Goal: Information Seeking & Learning: Learn about a topic

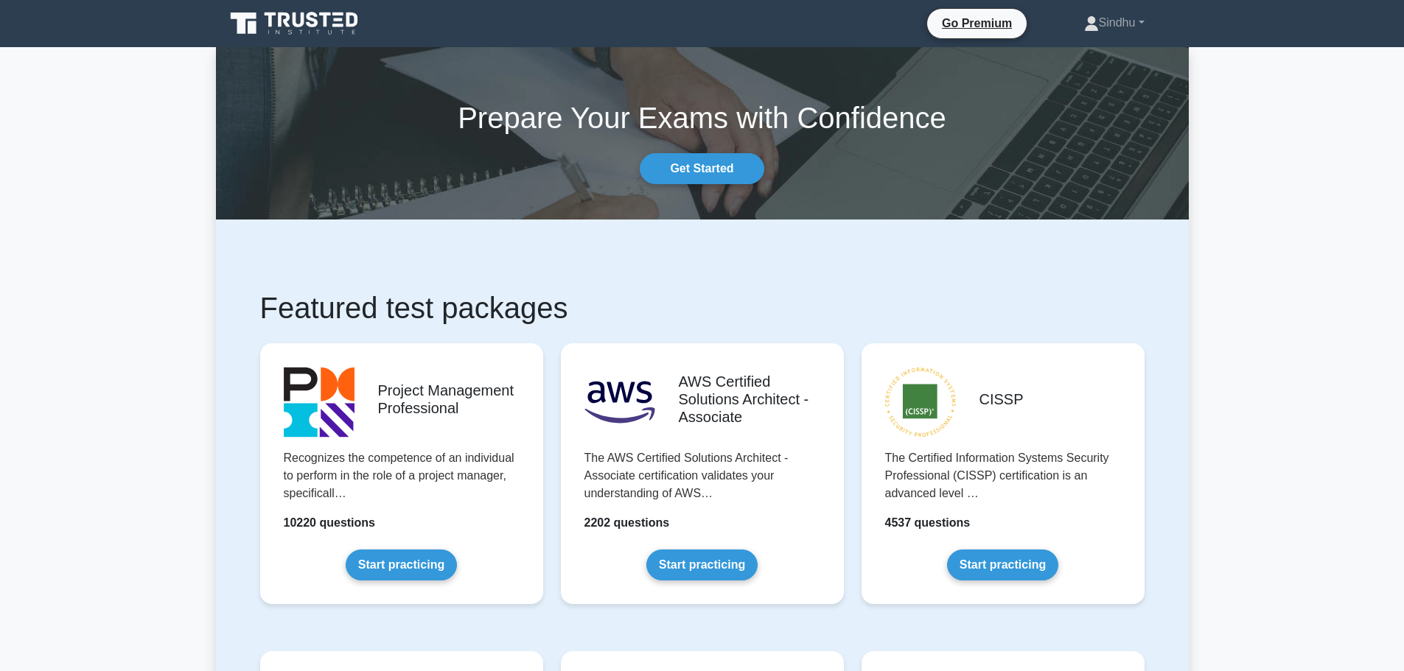
click at [402, 557] on link "Start practicing" at bounding box center [401, 565] width 111 height 31
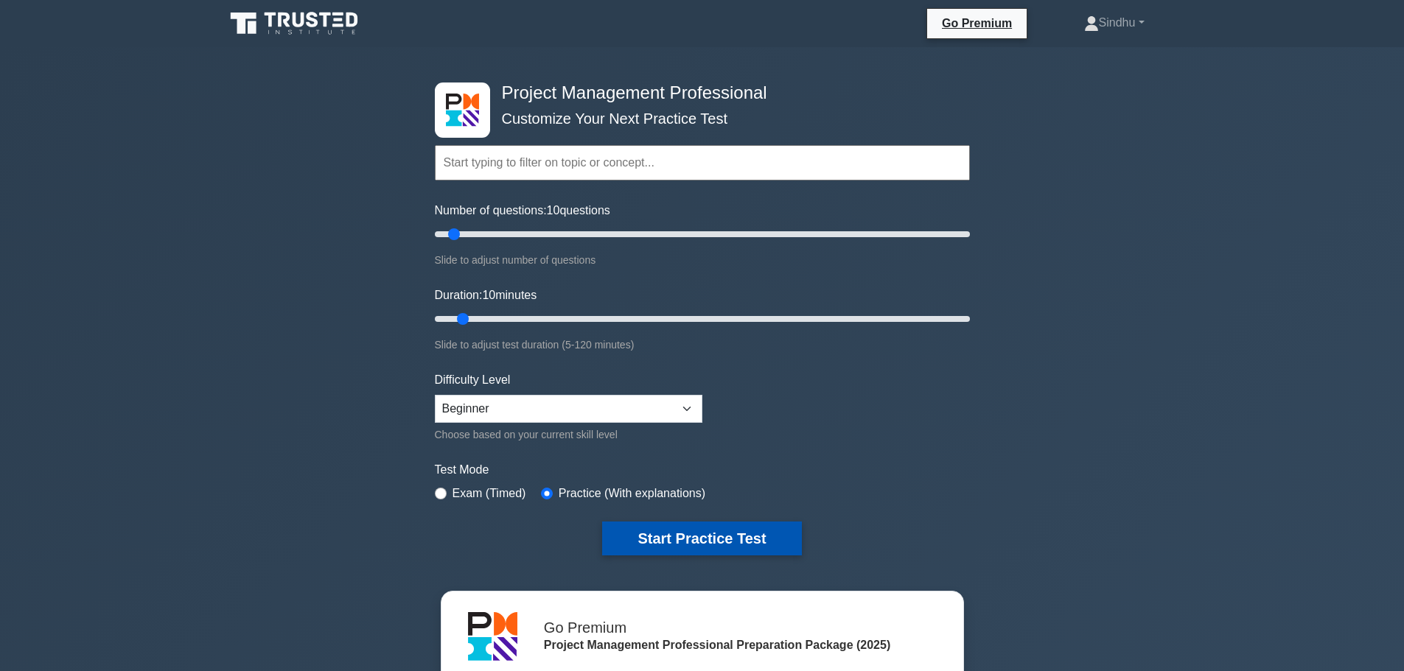
click at [721, 542] on button "Start Practice Test" at bounding box center [701, 539] width 199 height 34
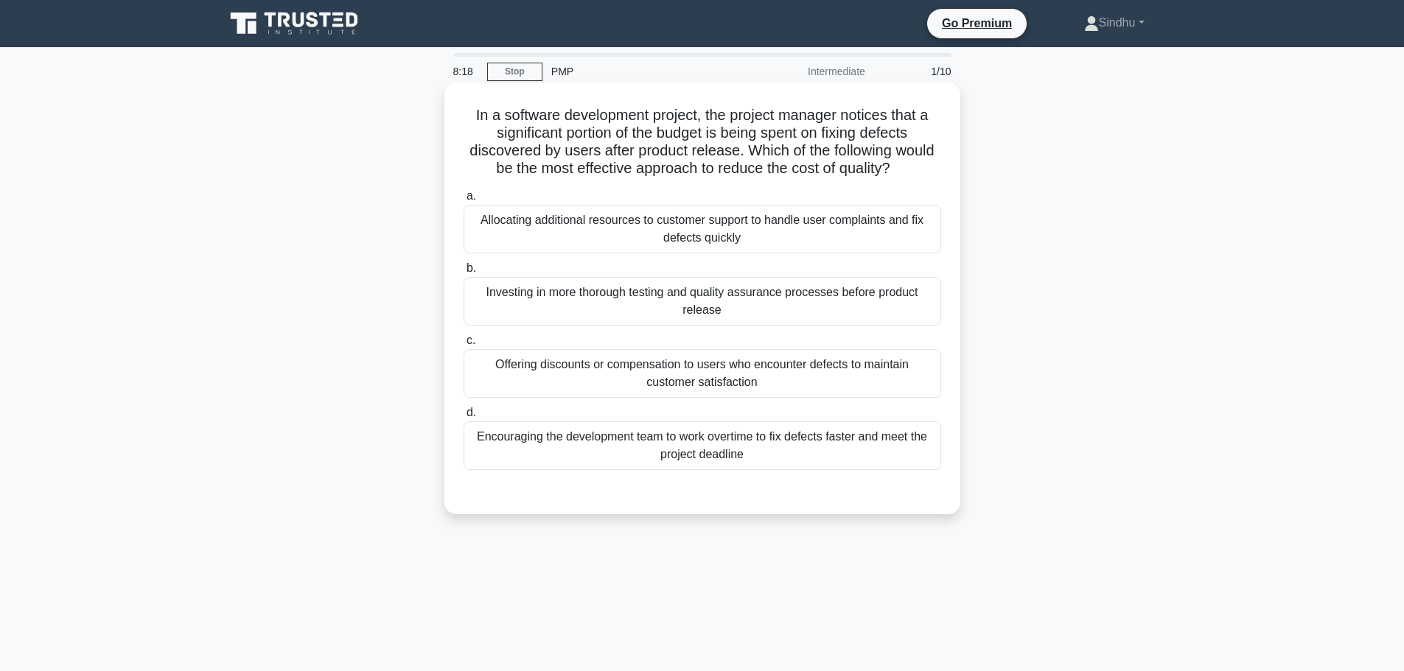
click at [646, 303] on div "Investing in more thorough testing and quality assurance processes before produ…" at bounding box center [703, 301] width 478 height 49
click at [464, 273] on input "b. Investing in more thorough testing and quality assurance processes before pr…" at bounding box center [464, 269] width 0 height 10
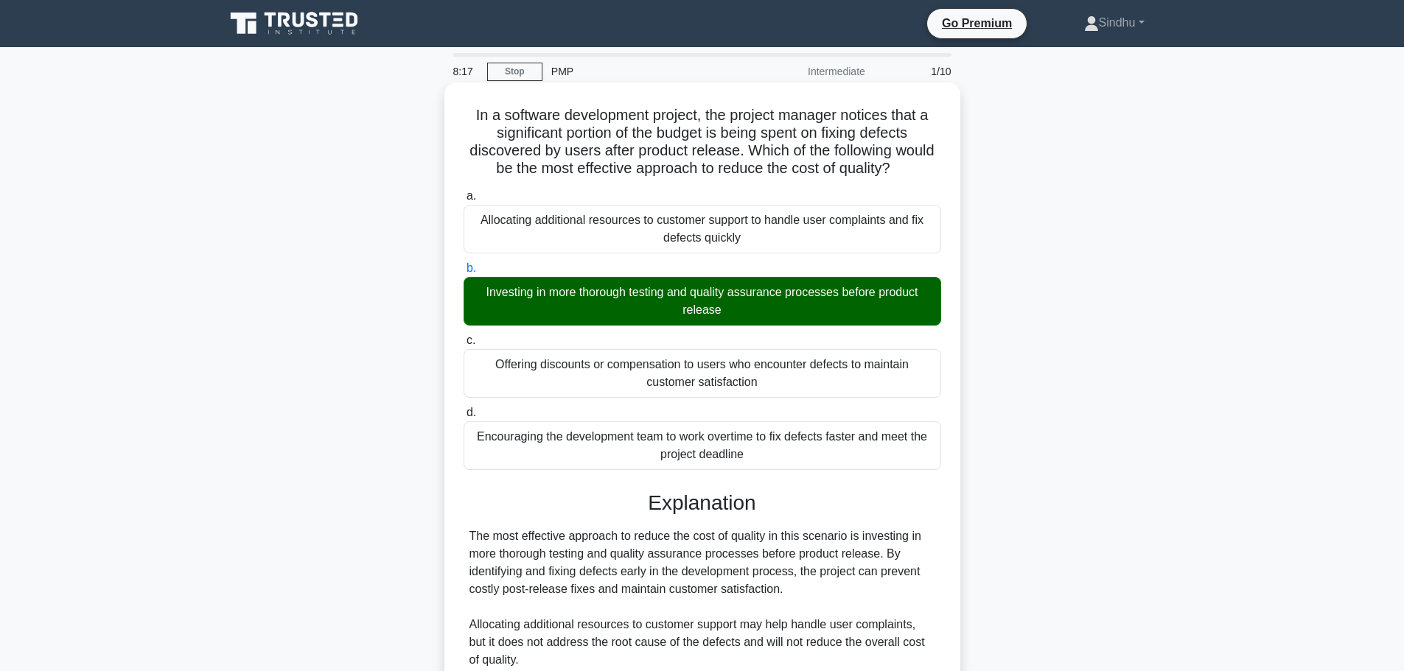
scroll to position [295, 0]
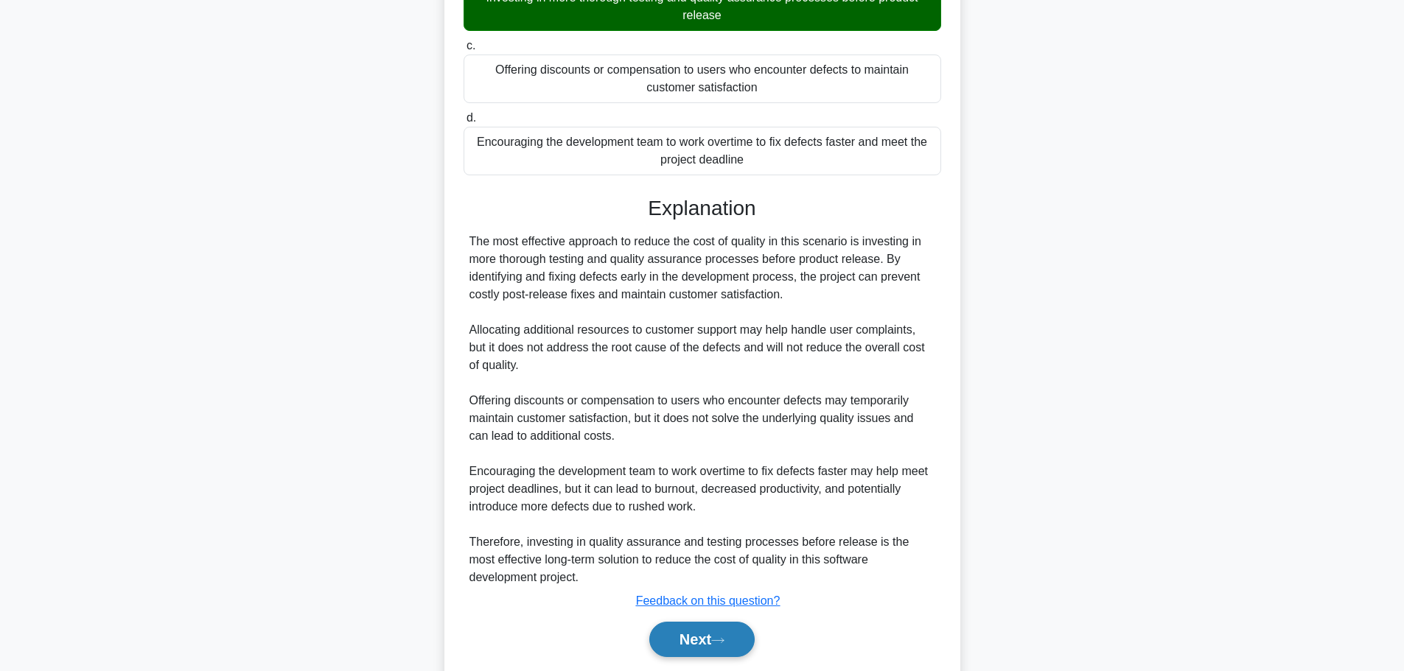
click at [688, 634] on button "Next" at bounding box center [701, 639] width 105 height 35
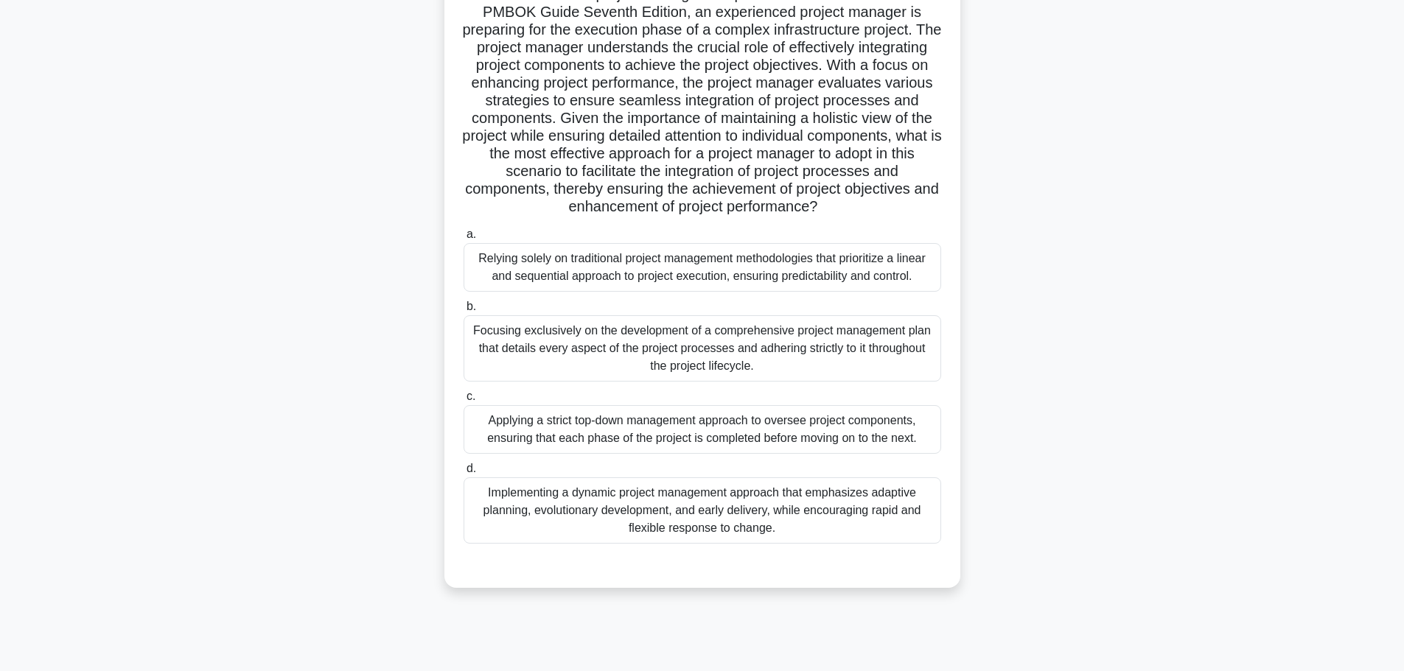
scroll to position [51, 0]
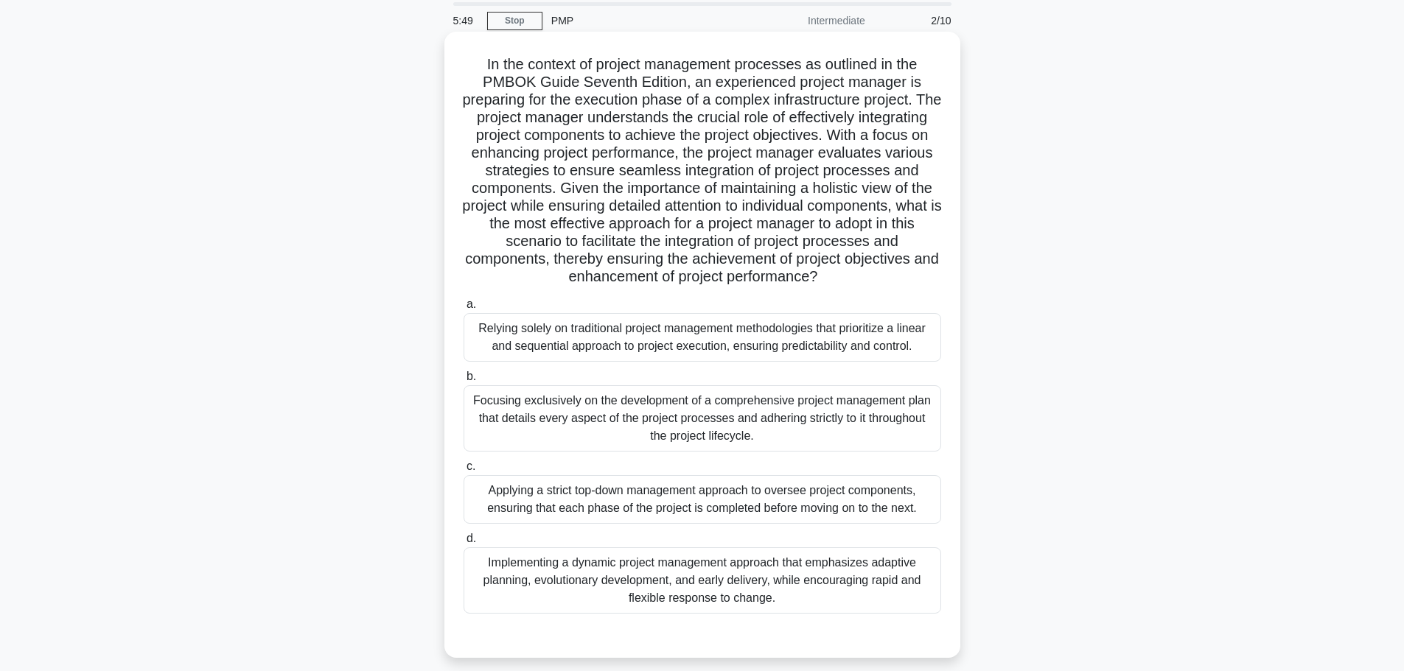
click at [548, 430] on div "Focusing exclusively on the development of a comprehensive project management p…" at bounding box center [703, 418] width 478 height 66
click at [464, 382] on input "b. Focusing exclusively on the development of a comprehensive project managemen…" at bounding box center [464, 377] width 0 height 10
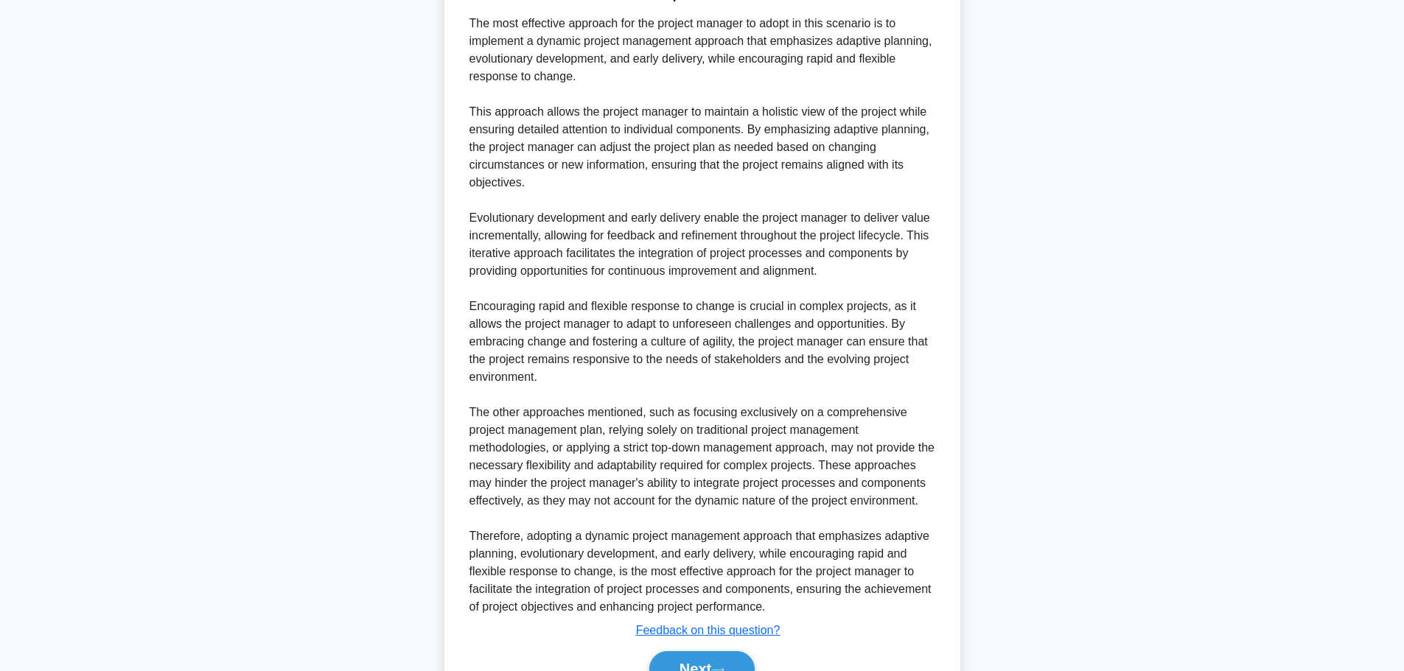
scroll to position [788, 0]
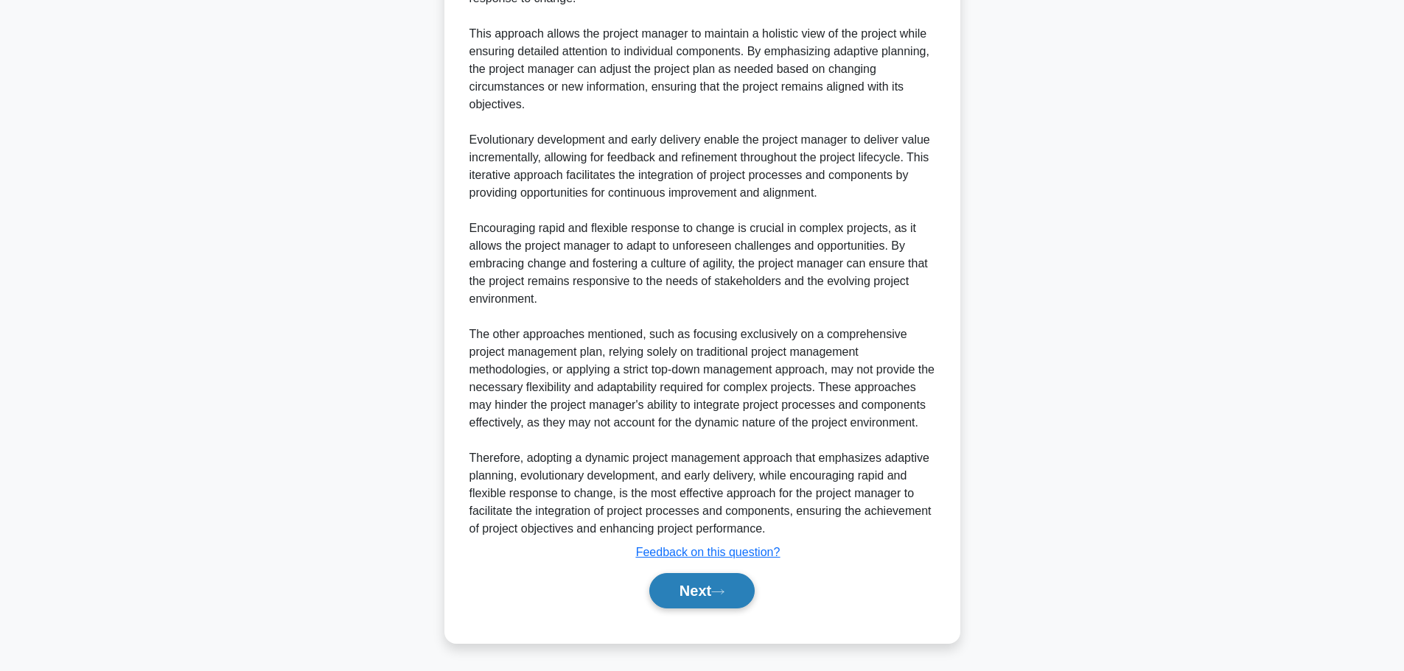
click at [672, 604] on button "Next" at bounding box center [701, 590] width 105 height 35
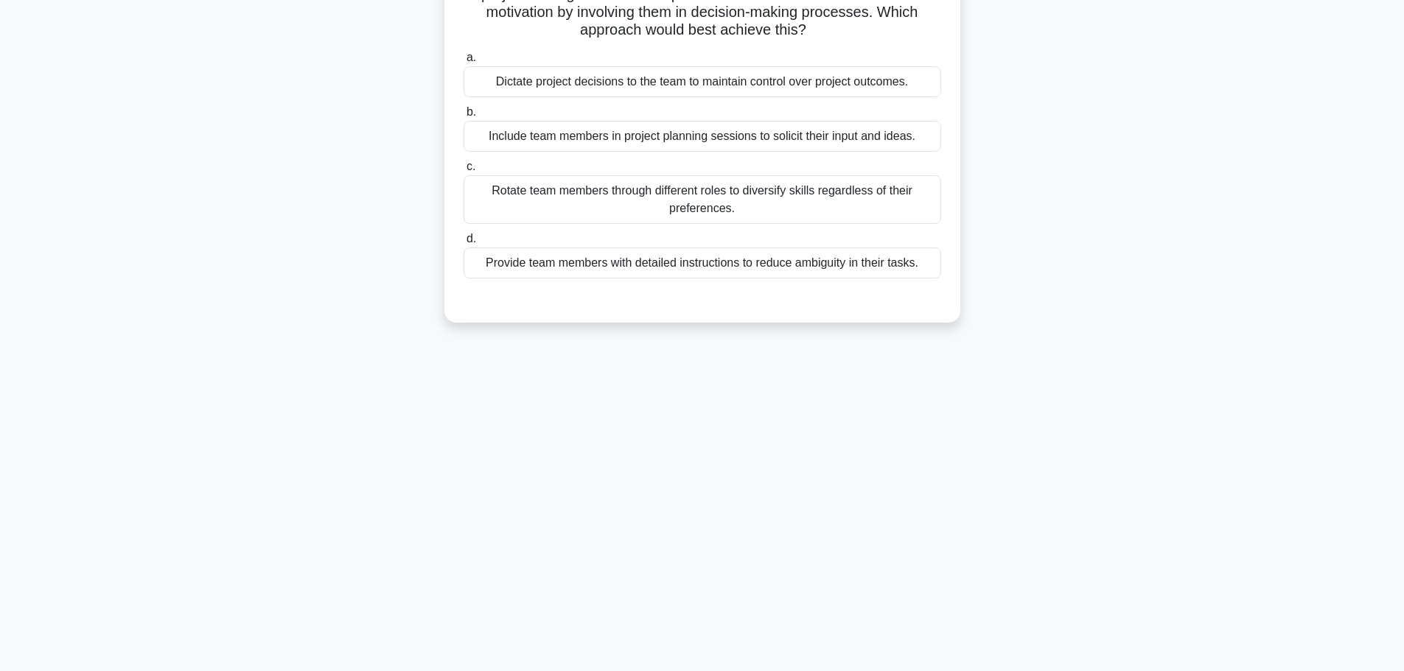
scroll to position [0, 0]
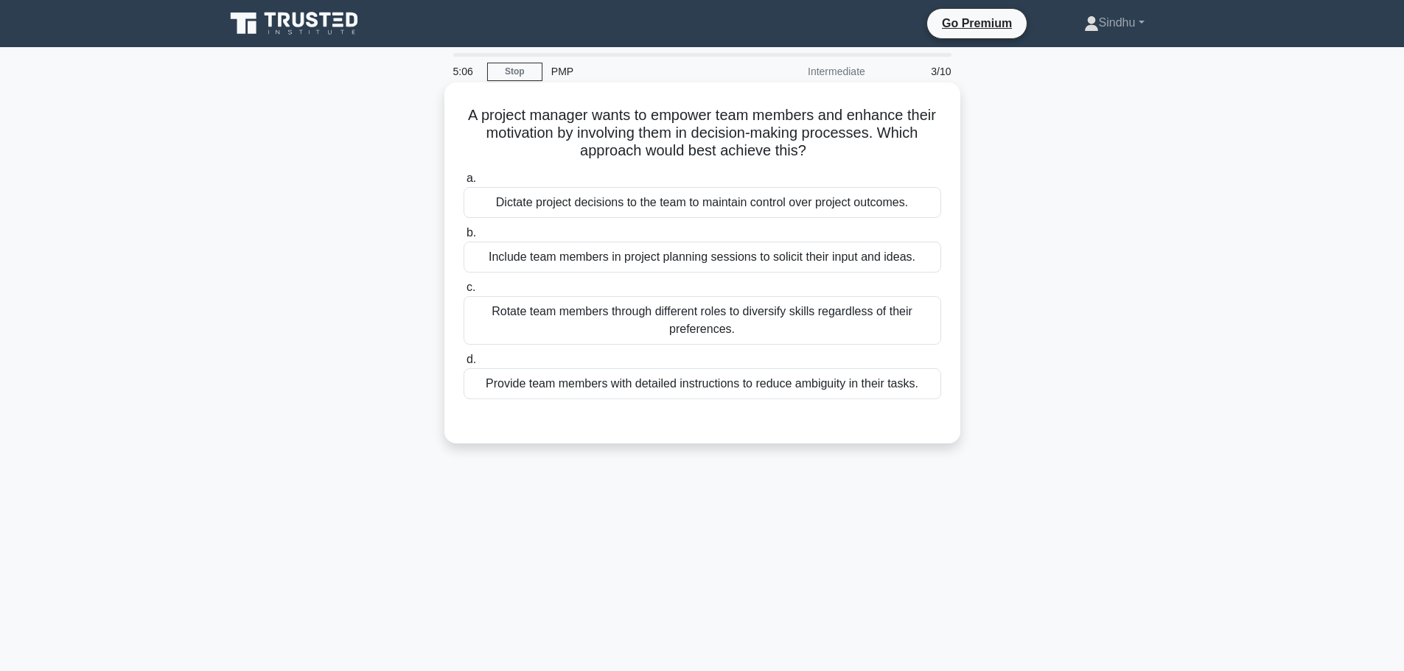
click at [743, 205] on div "Dictate project decisions to the team to maintain control over project outcomes." at bounding box center [703, 202] width 478 height 31
click at [464, 183] on input "a. Dictate project decisions to the team to maintain control over project outco…" at bounding box center [464, 179] width 0 height 10
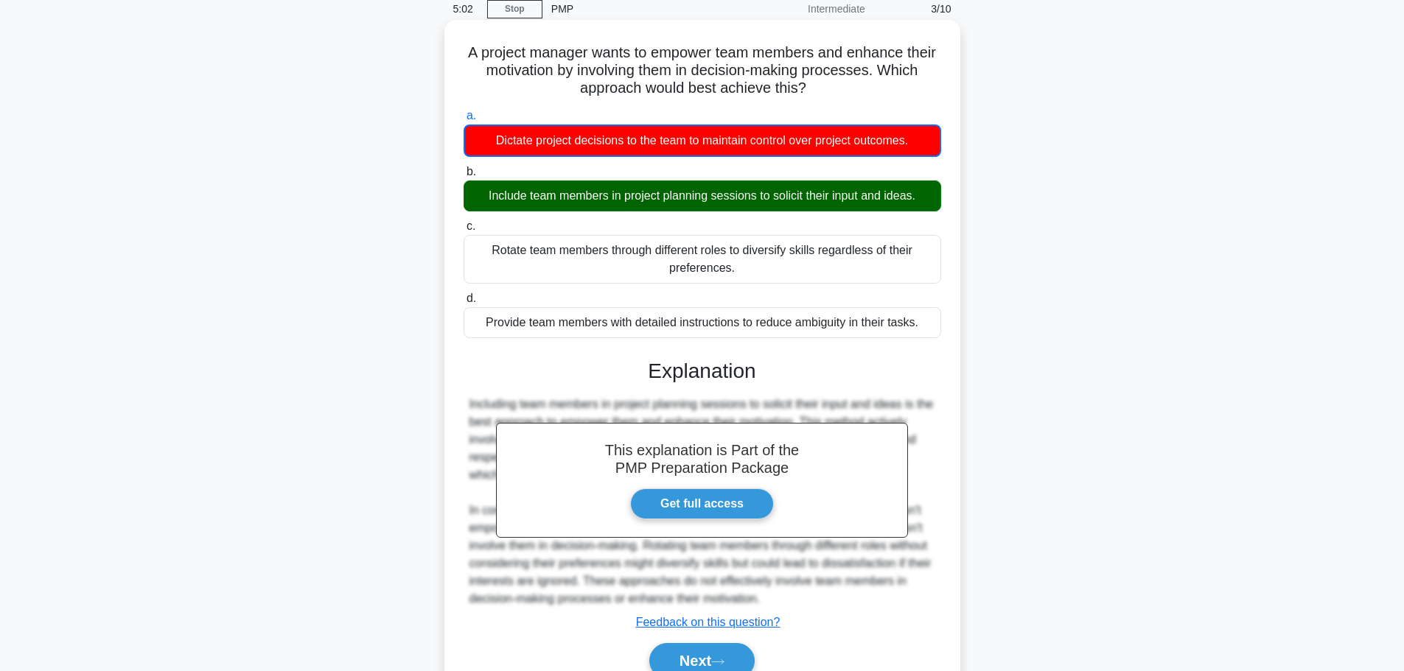
scroll to position [133, 0]
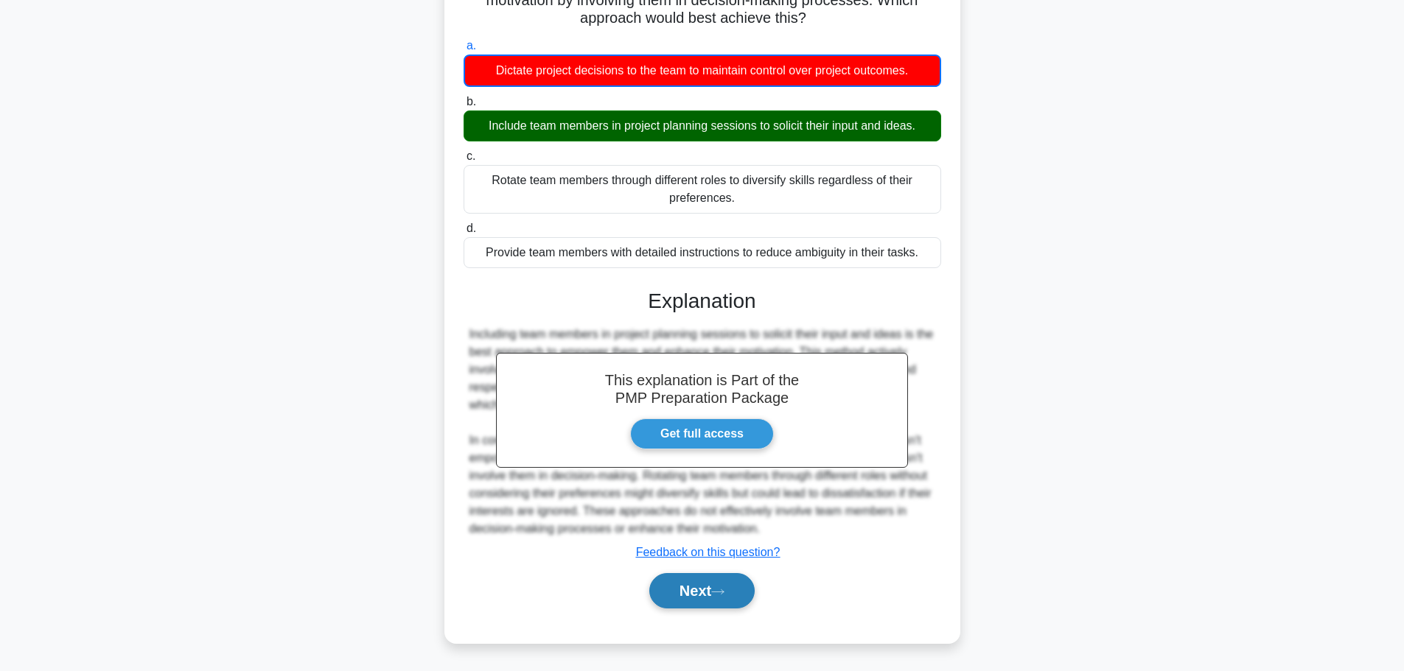
click at [695, 582] on button "Next" at bounding box center [701, 590] width 105 height 35
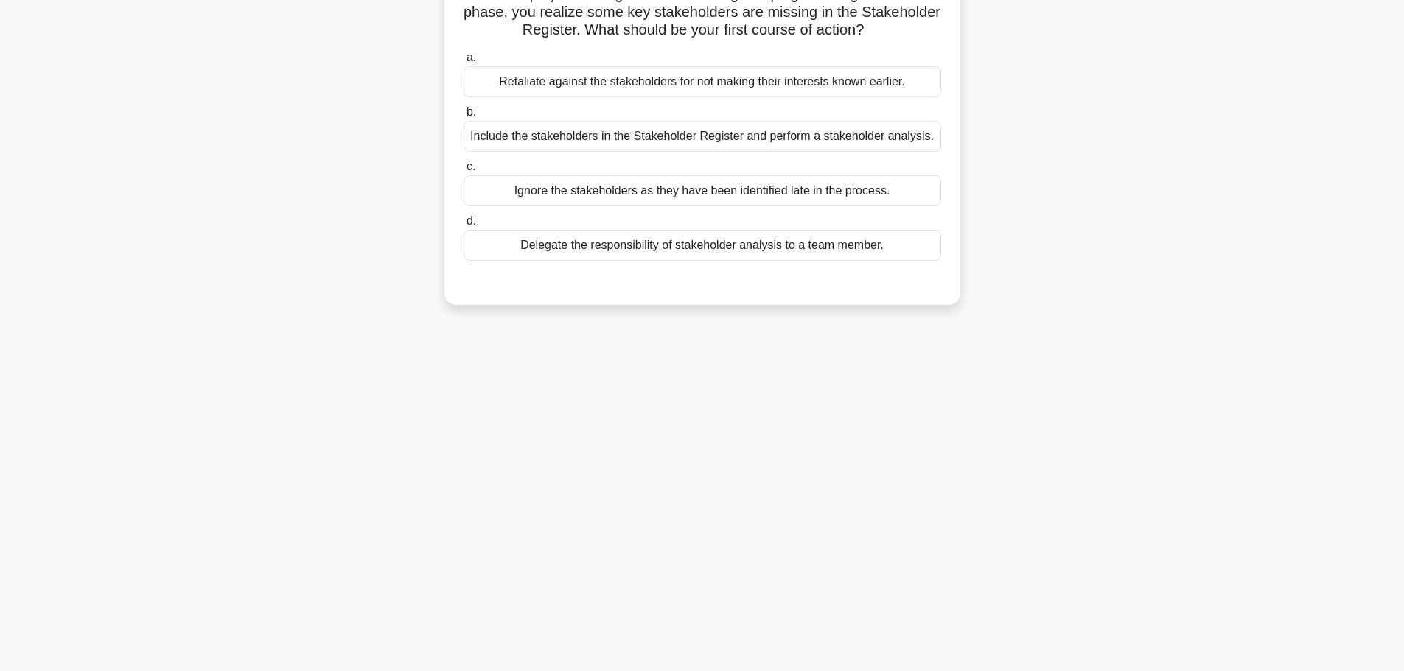
scroll to position [0, 0]
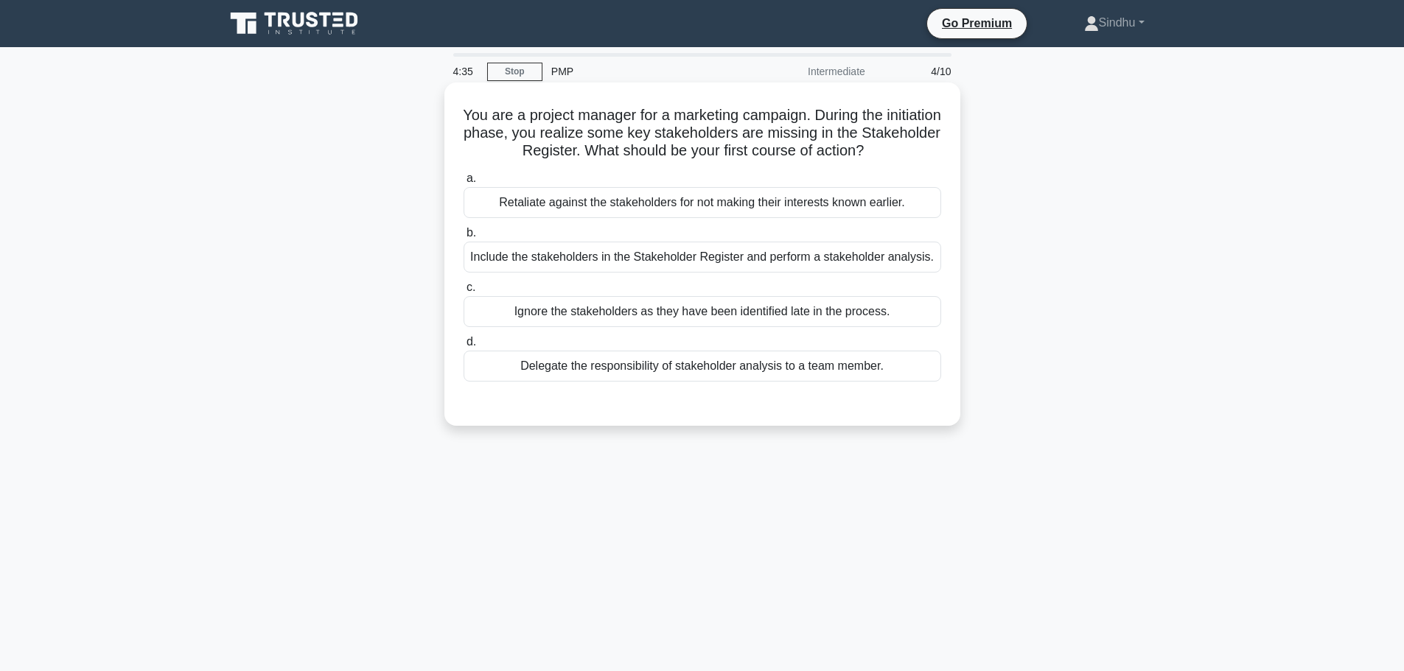
click at [558, 254] on div "Include the stakeholders in the Stakeholder Register and perform a stakeholder …" at bounding box center [703, 257] width 478 height 31
click at [464, 238] on input "b. Include the stakeholders in the Stakeholder Register and perform a stakehold…" at bounding box center [464, 233] width 0 height 10
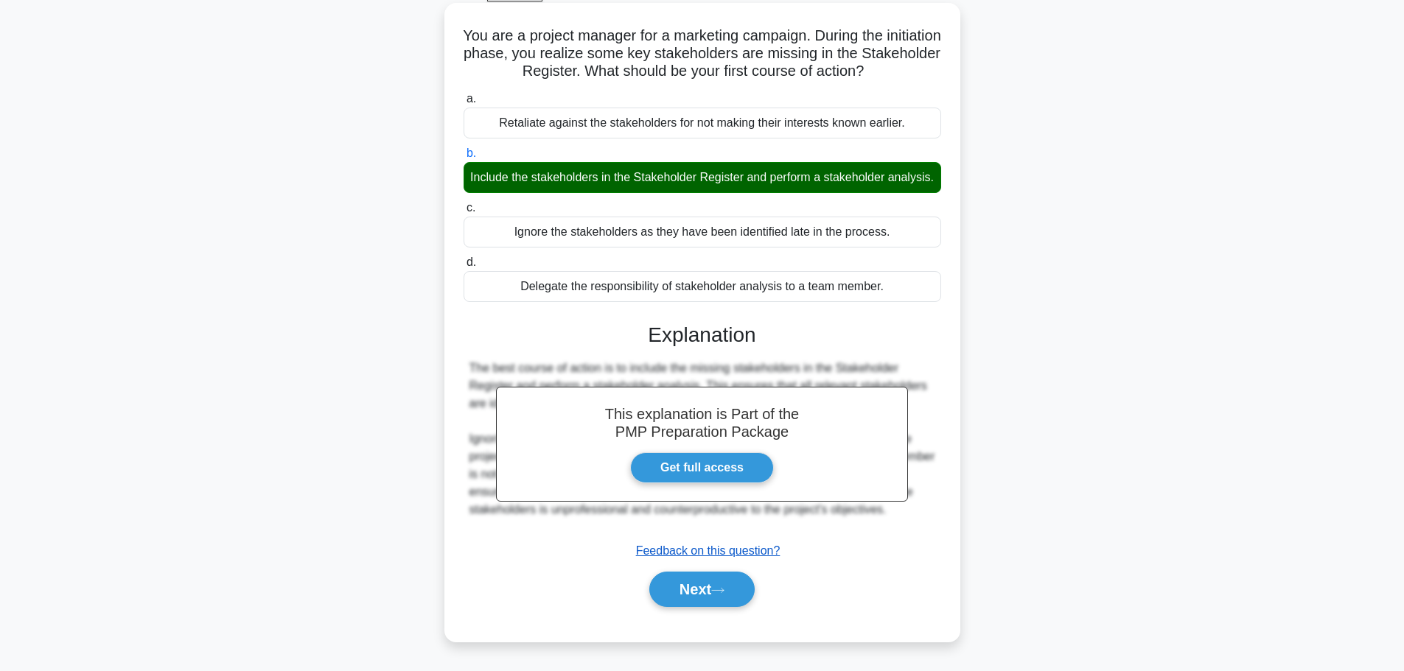
scroll to position [125, 0]
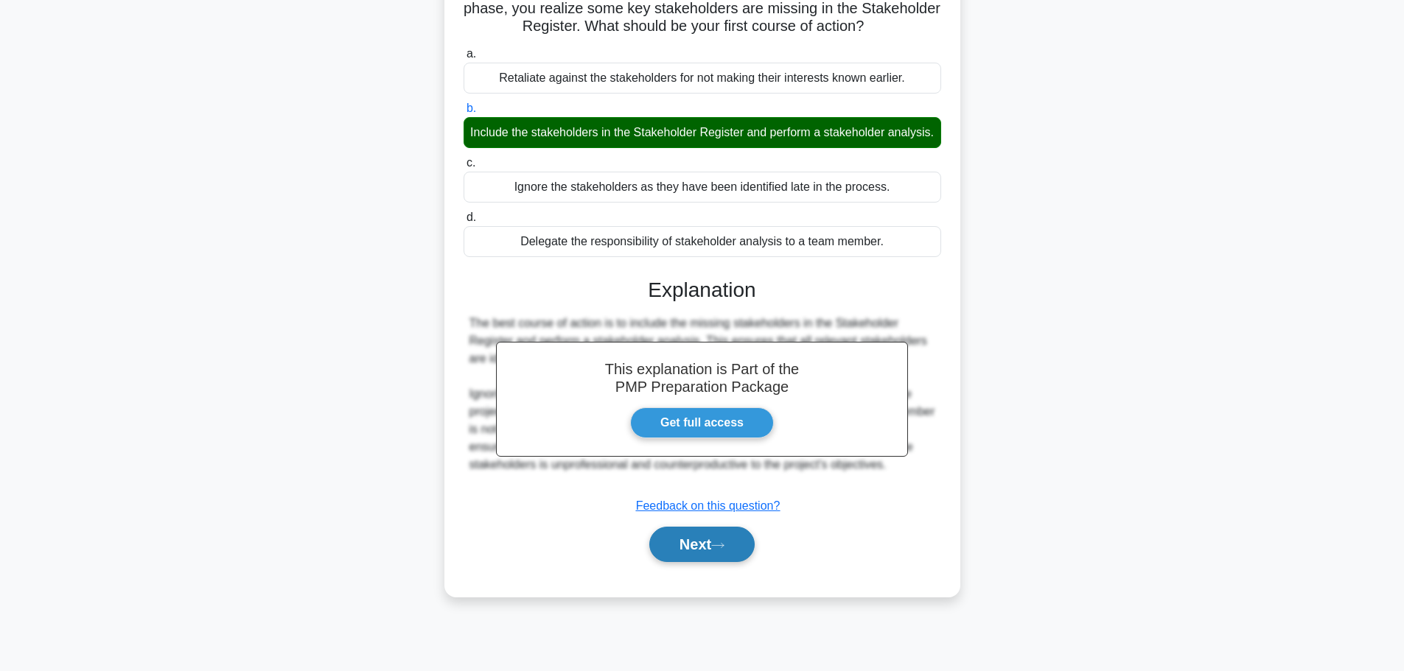
click at [691, 562] on button "Next" at bounding box center [701, 544] width 105 height 35
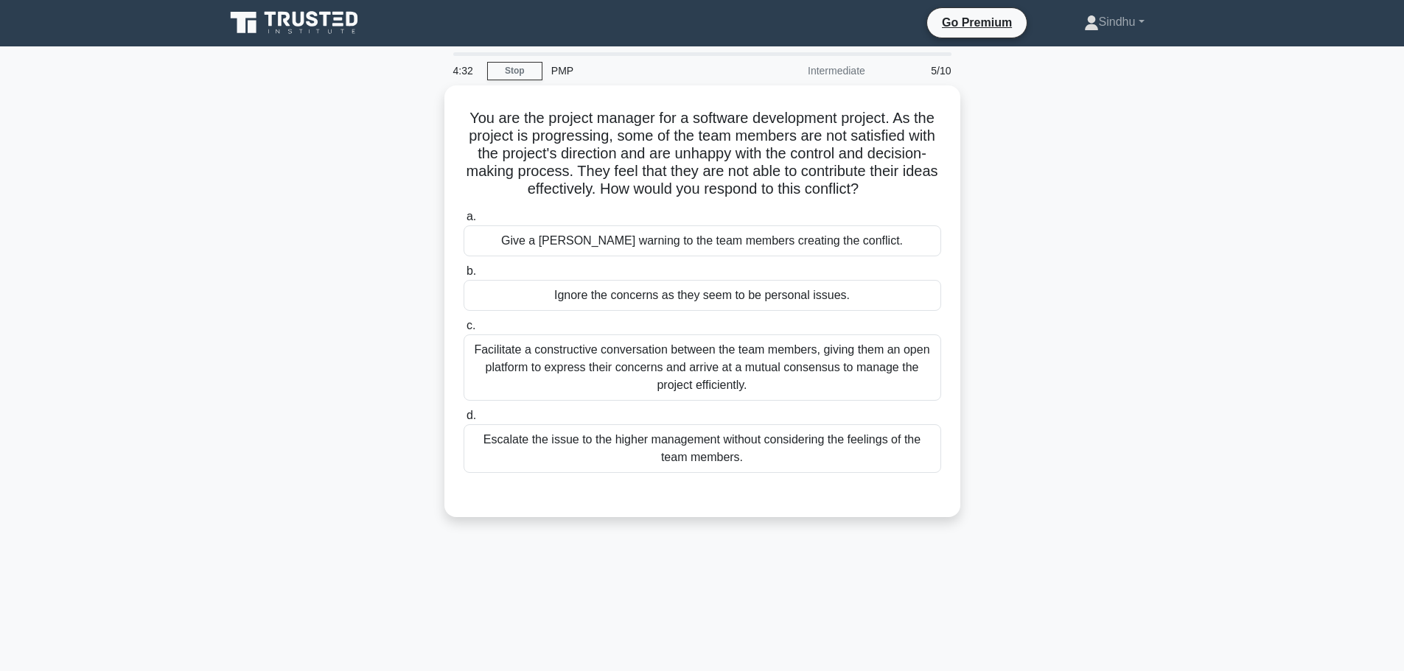
scroll to position [0, 0]
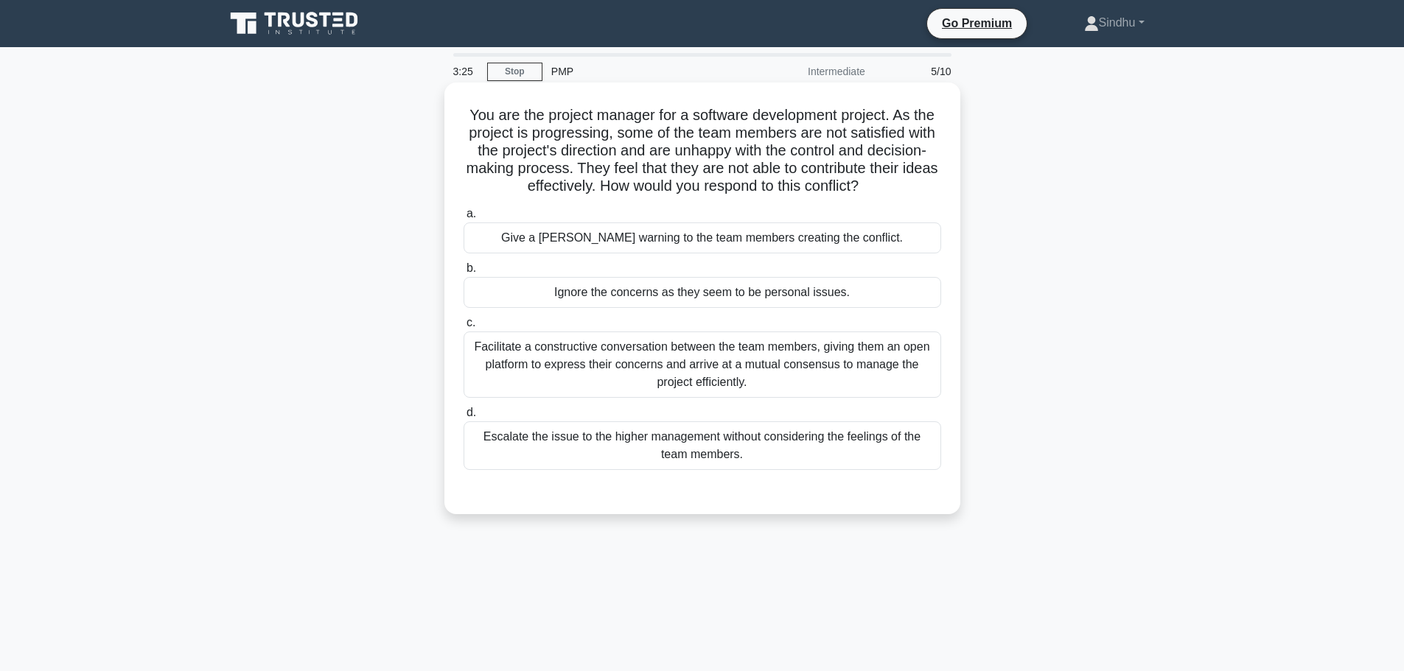
click at [657, 353] on div "Facilitate a constructive conversation between the team members, giving them an…" at bounding box center [703, 365] width 478 height 66
click at [464, 328] on input "c. Facilitate a constructive conversation between the team members, giving them…" at bounding box center [464, 323] width 0 height 10
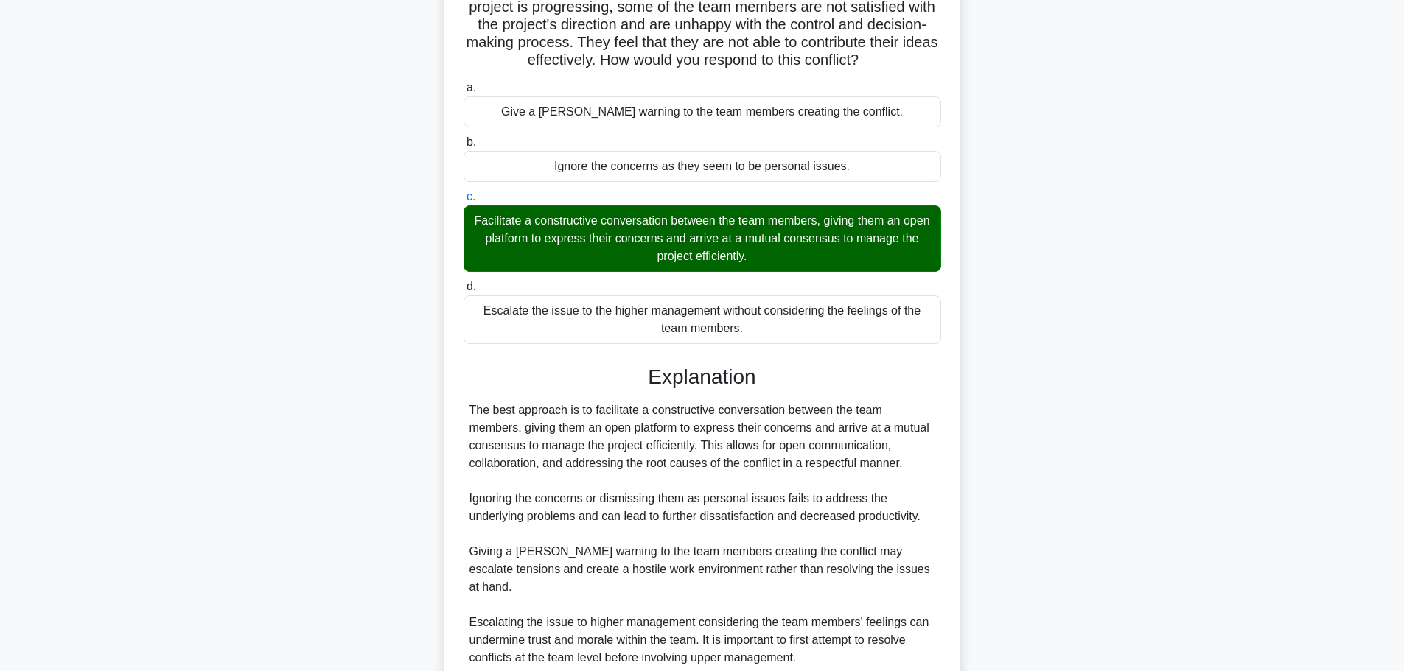
scroll to position [238, 0]
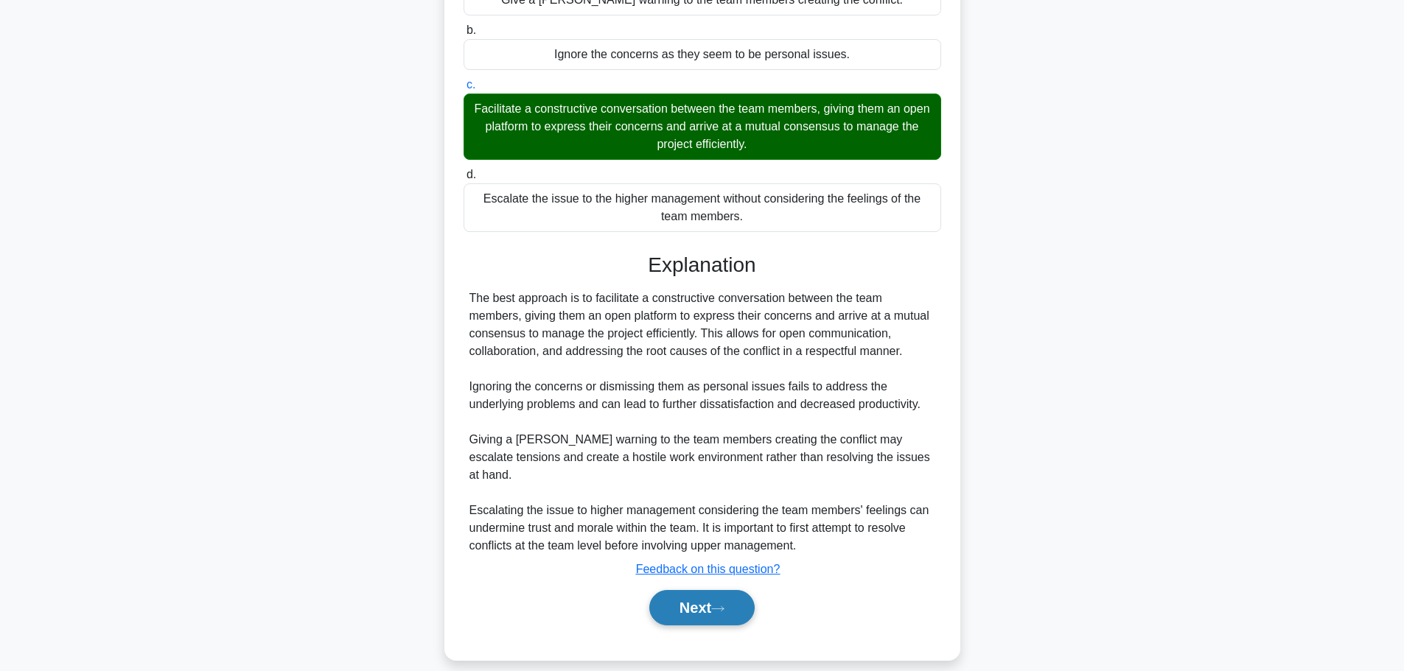
click at [676, 595] on button "Next" at bounding box center [701, 607] width 105 height 35
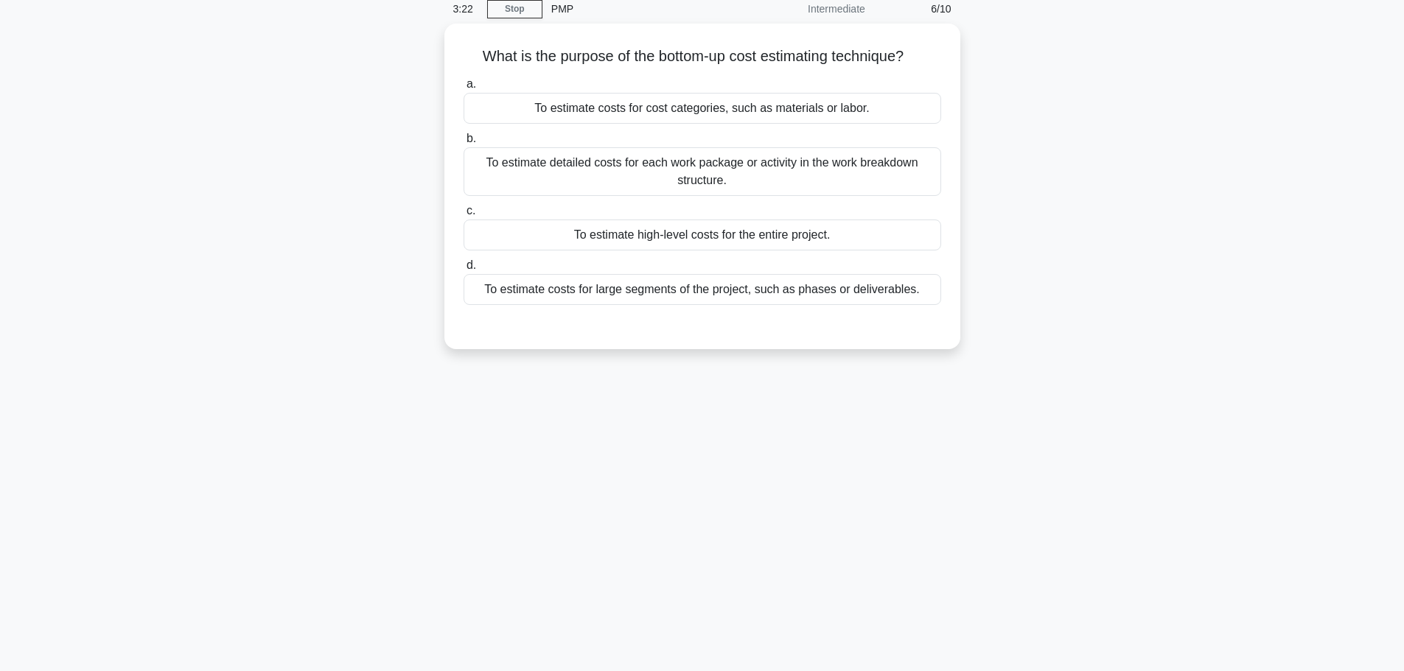
scroll to position [0, 0]
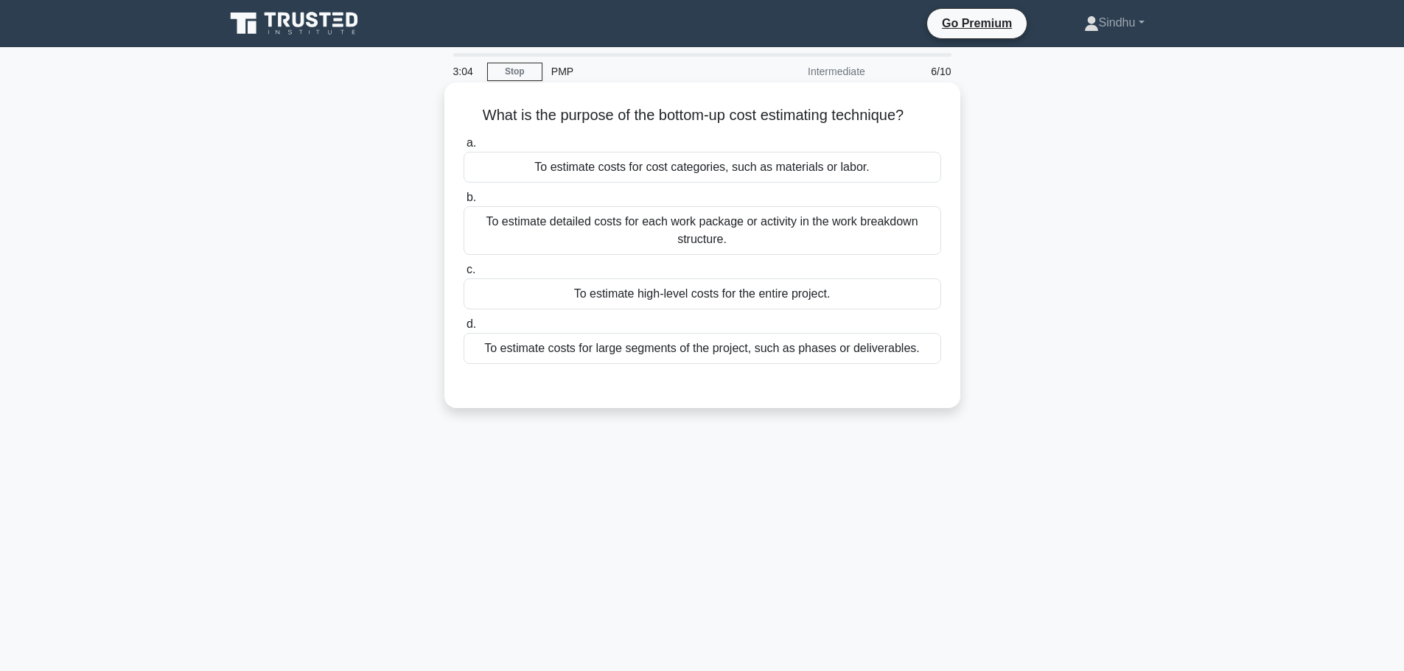
click at [640, 223] on div "To estimate detailed costs for each work package or activity in the work breakd…" at bounding box center [703, 230] width 478 height 49
click at [464, 203] on input "b. To estimate detailed costs for each work package or activity in the work bre…" at bounding box center [464, 198] width 0 height 10
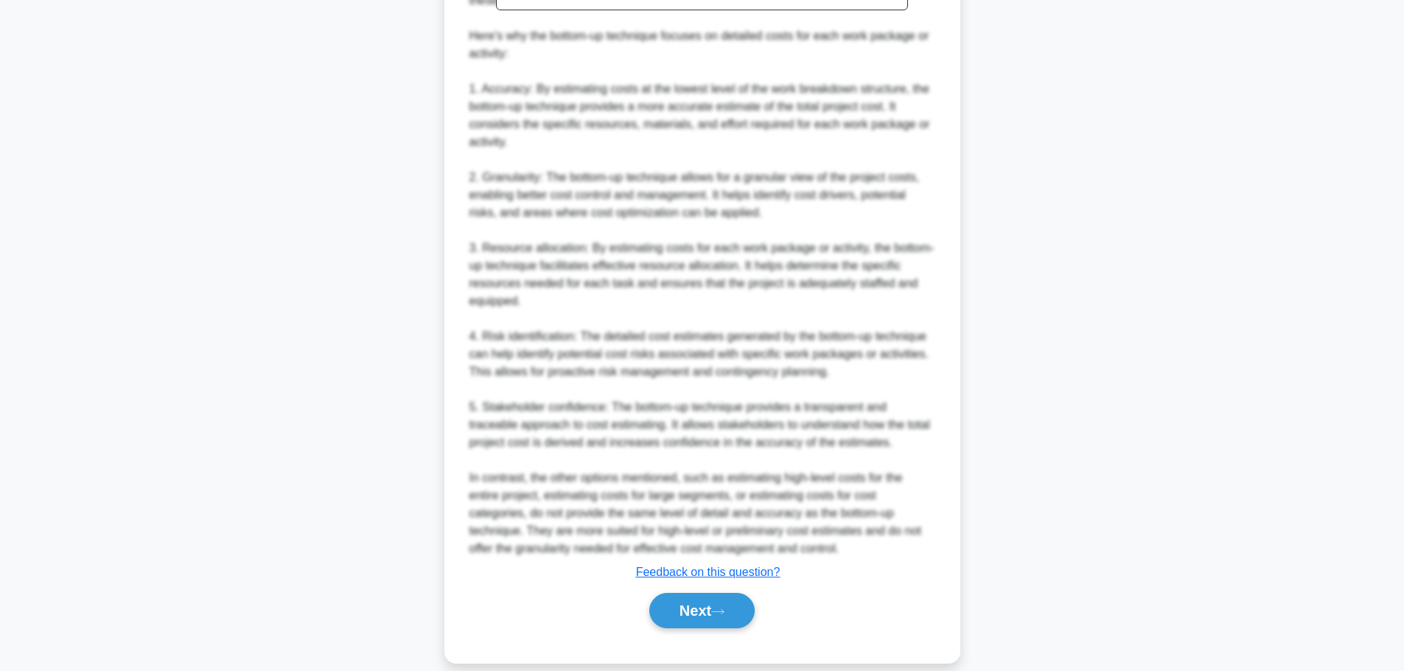
scroll to position [574, 0]
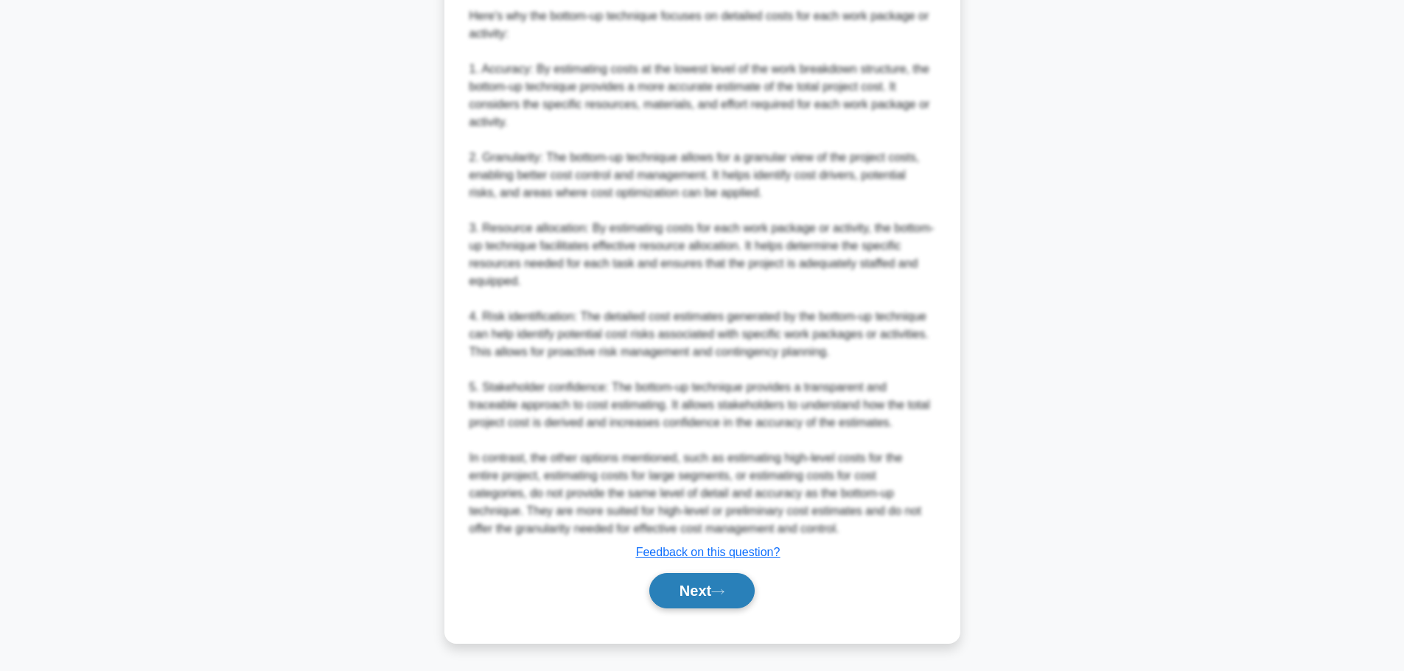
click at [691, 598] on button "Next" at bounding box center [701, 590] width 105 height 35
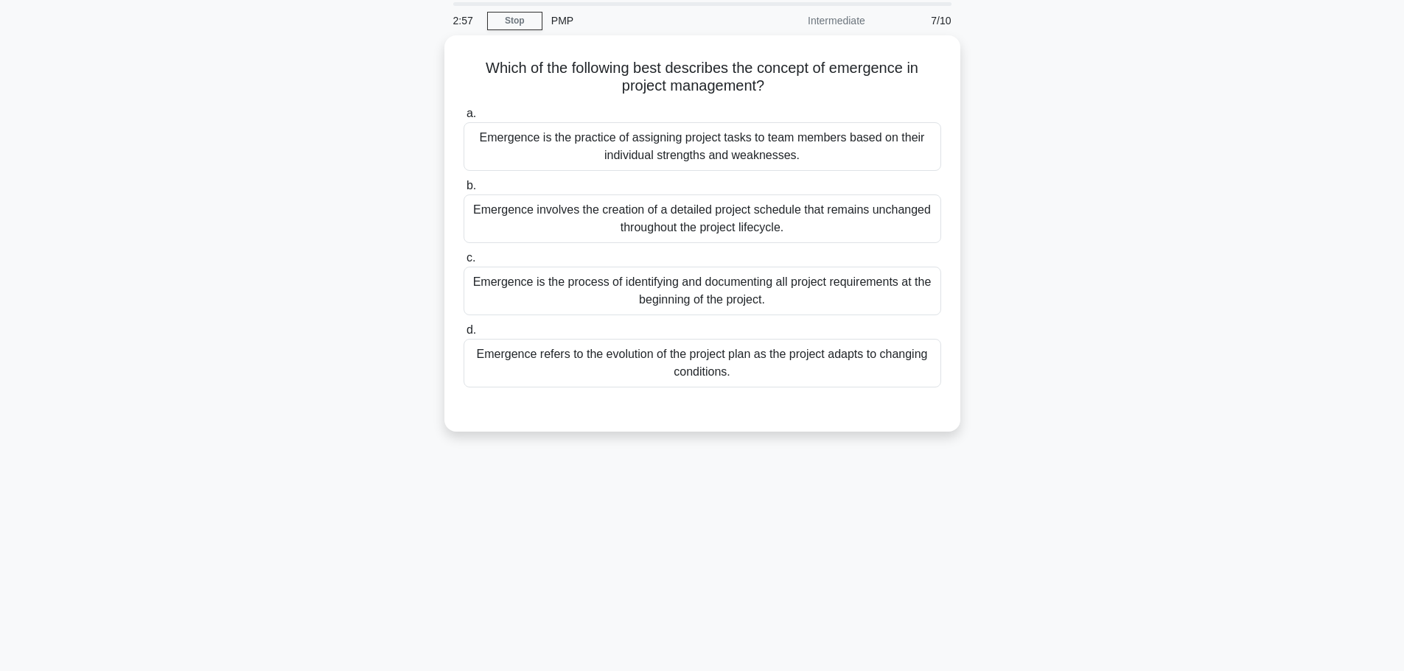
scroll to position [0, 0]
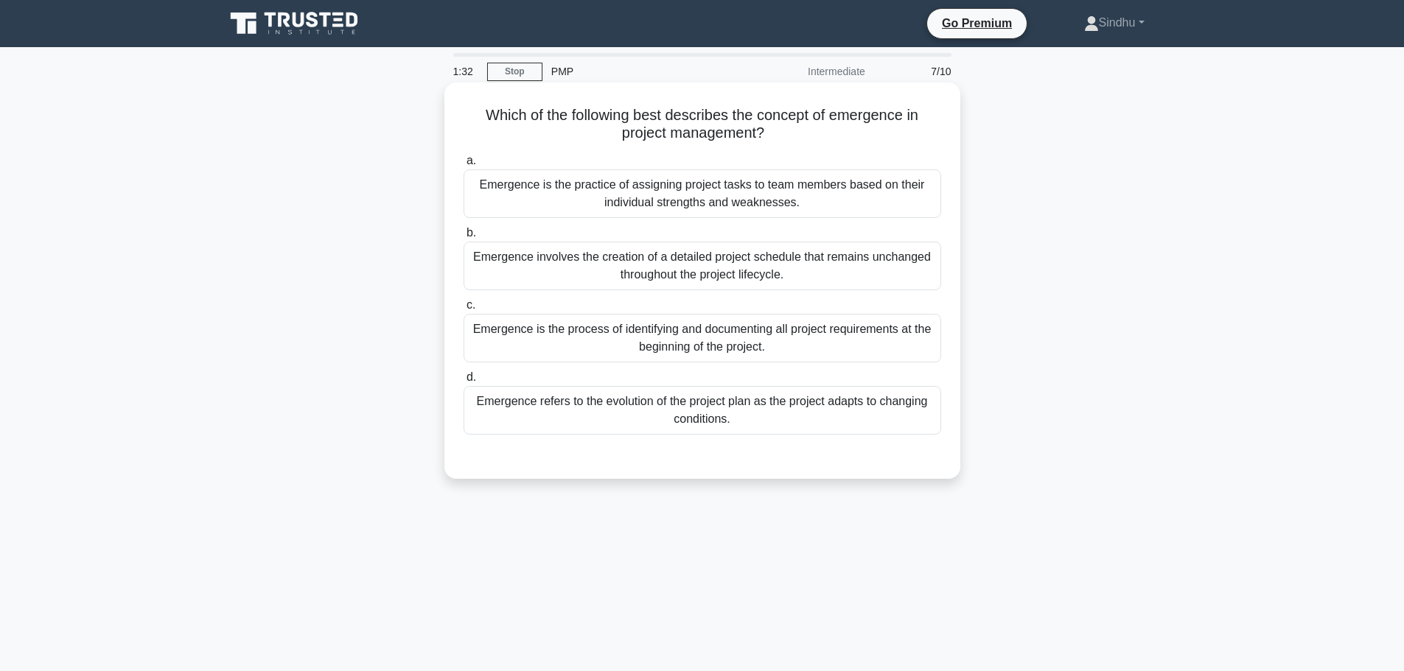
click at [722, 421] on div "Emergence refers to the evolution of the project plan as the project adapts to …" at bounding box center [703, 410] width 478 height 49
click at [464, 382] on input "d. Emergence refers to the evolution of the project plan as the project adapts …" at bounding box center [464, 378] width 0 height 10
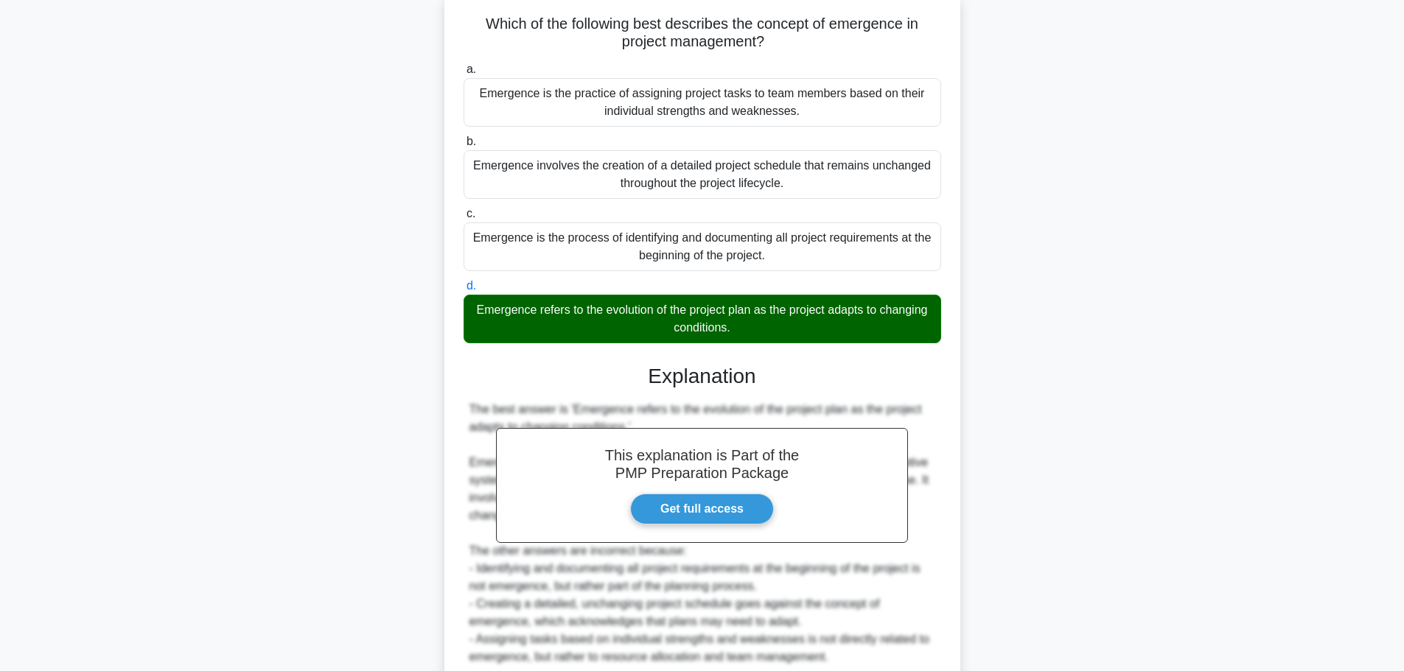
scroll to position [220, 0]
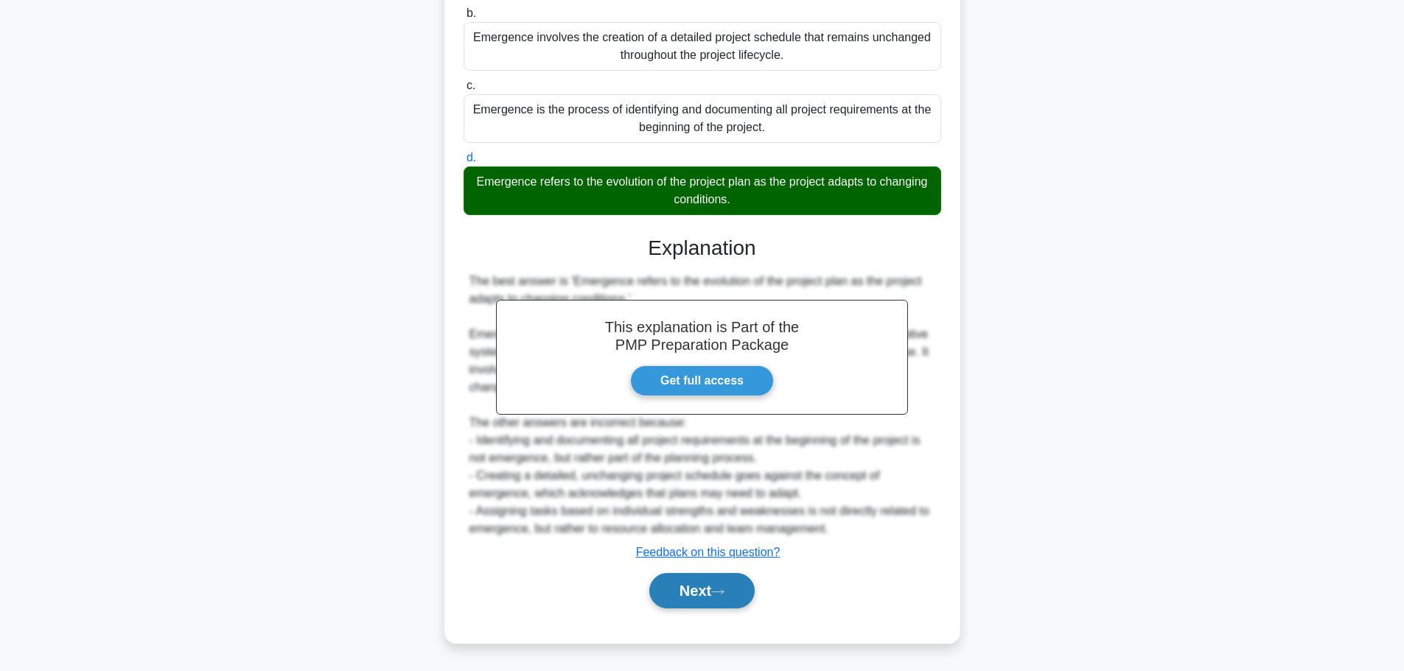
click at [692, 587] on button "Next" at bounding box center [701, 590] width 105 height 35
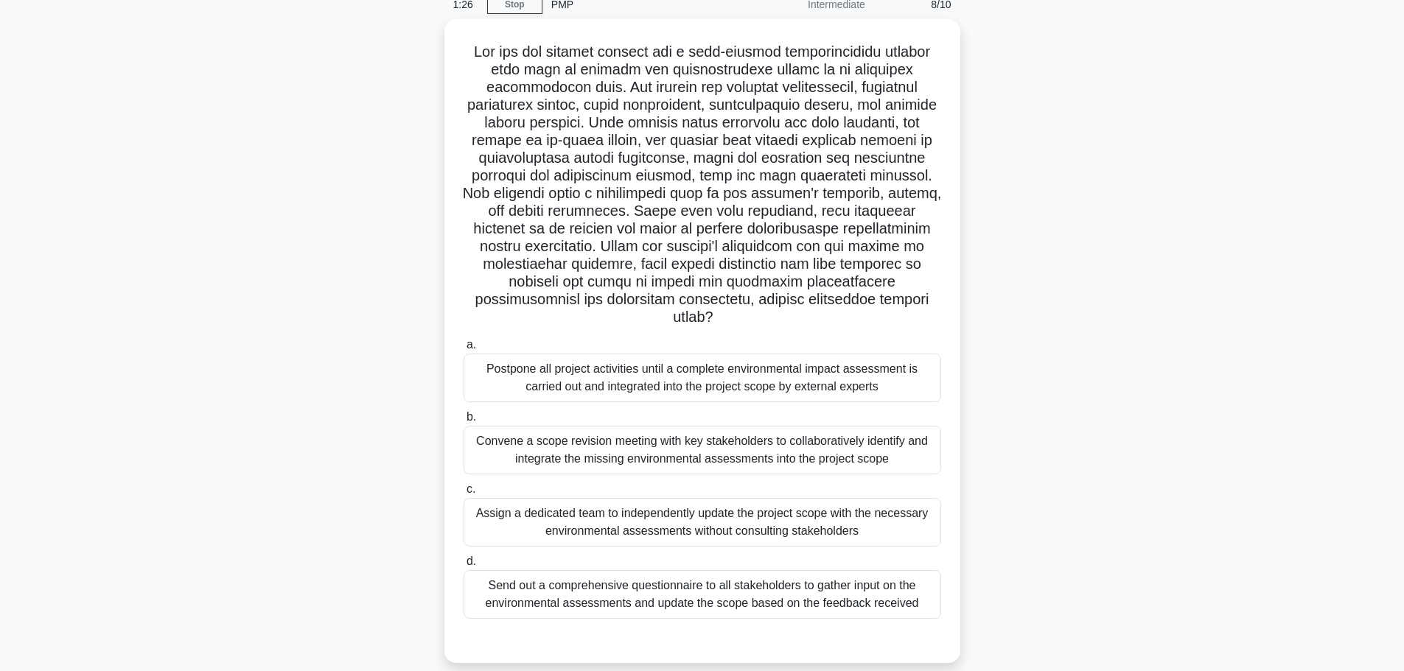
scroll to position [0, 0]
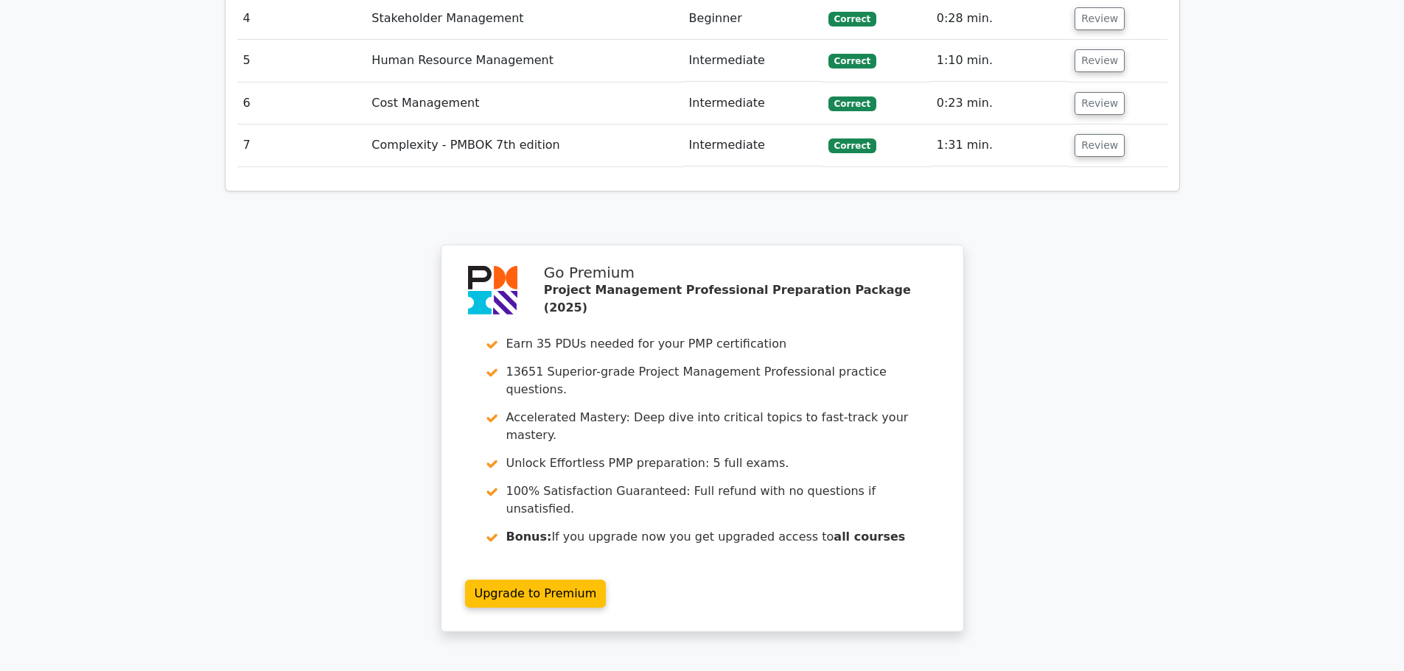
scroll to position [2358, 0]
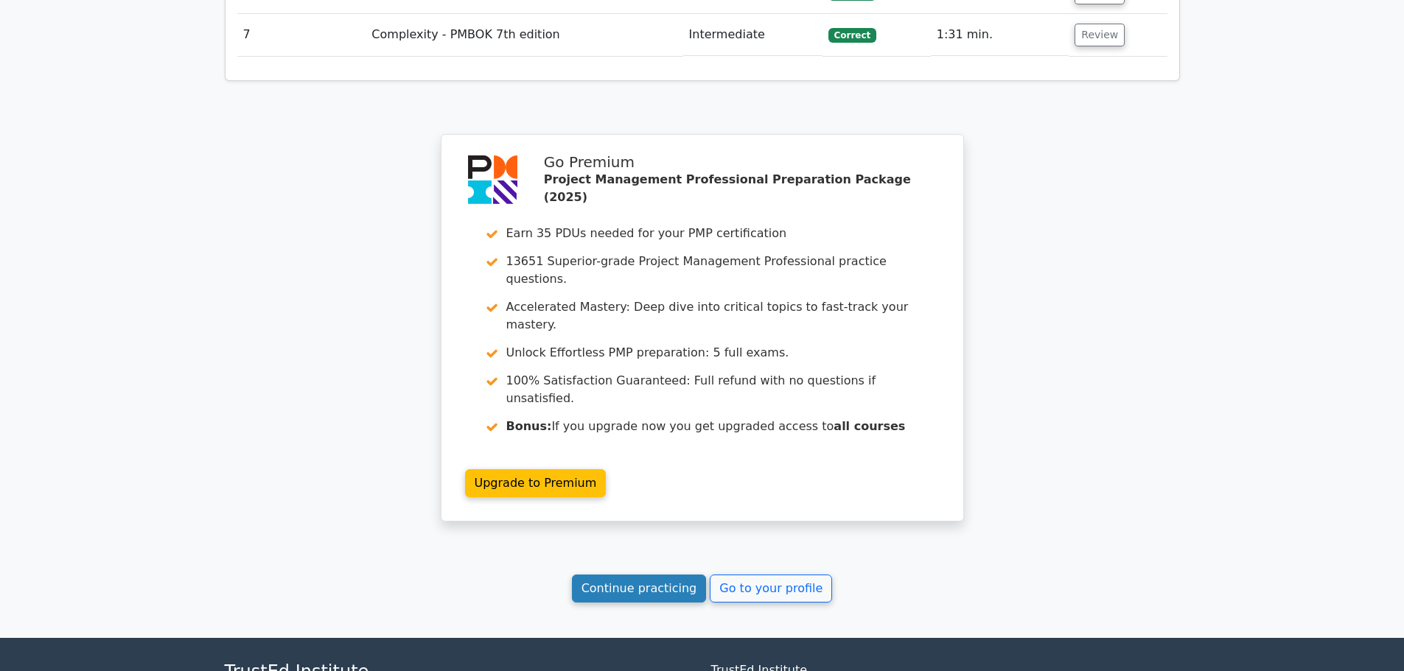
click at [619, 575] on link "Continue practicing" at bounding box center [639, 589] width 135 height 28
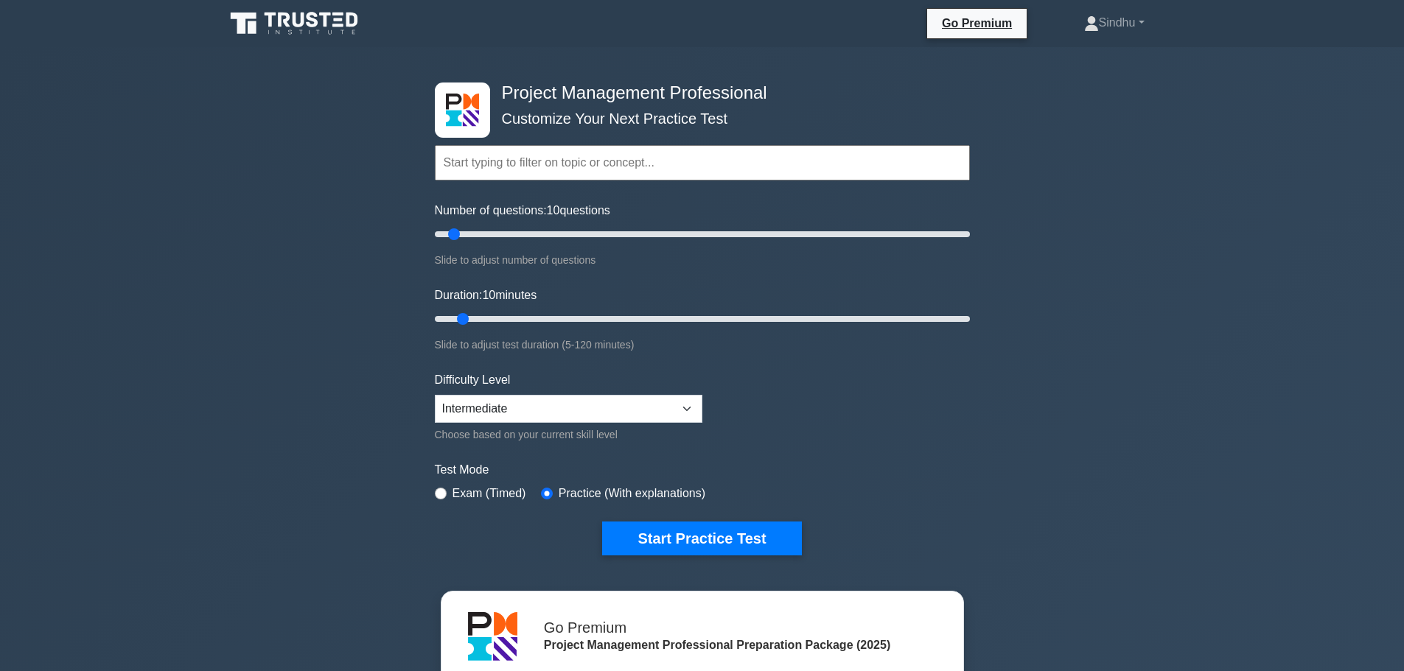
scroll to position [74, 0]
